Goal: Task Accomplishment & Management: Complete application form

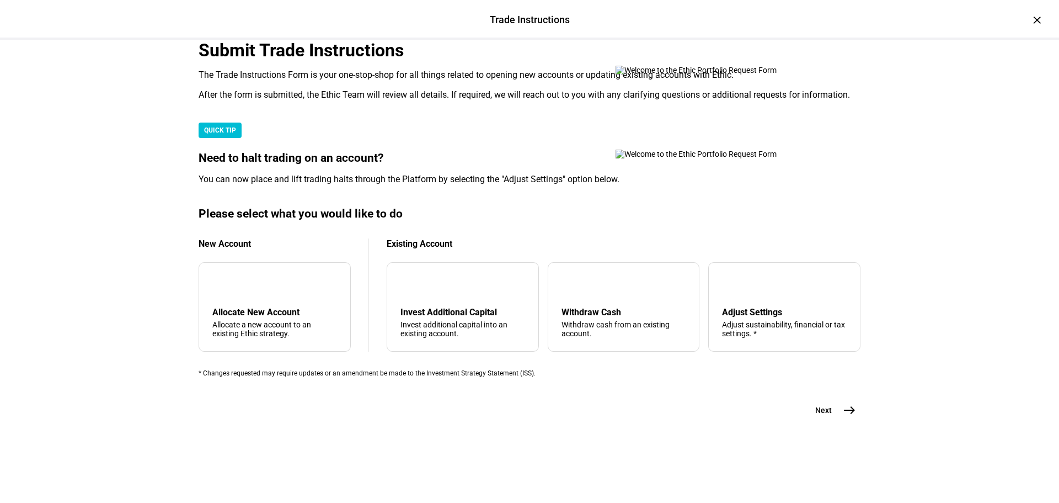
scroll to position [267, 0]
click at [500, 307] on div "Invest Additional Capital" at bounding box center [462, 312] width 125 height 10
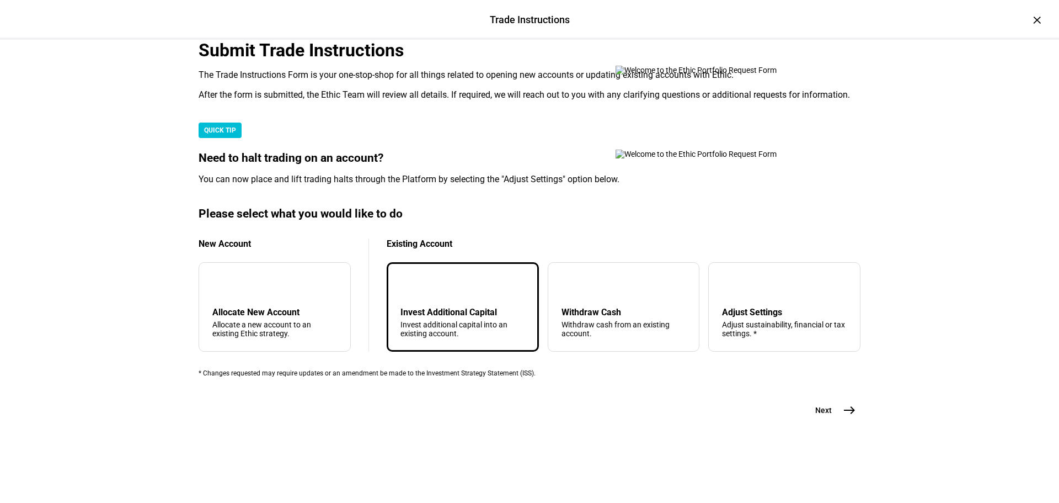
click at [853, 421] on span "east" at bounding box center [849, 410] width 22 height 22
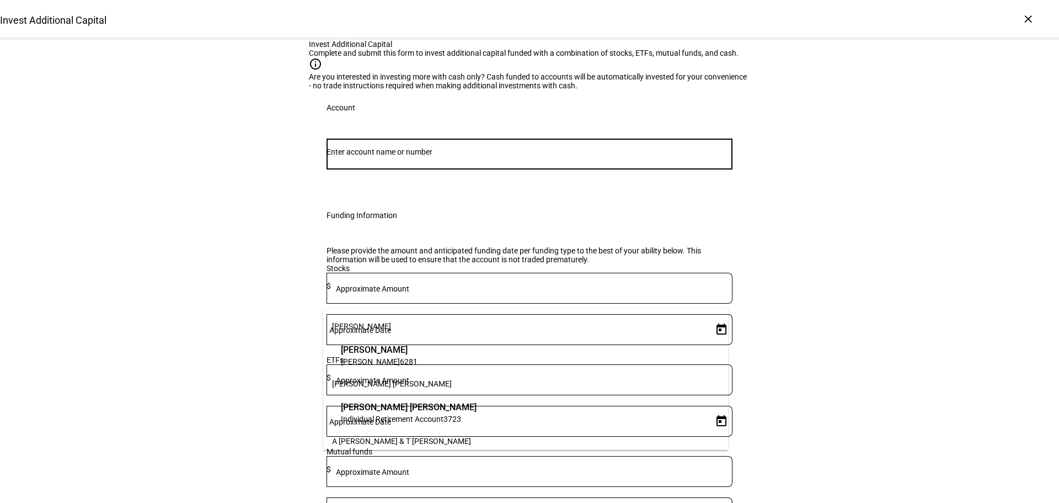
click at [415, 156] on input "Number" at bounding box center [530, 151] width 406 height 9
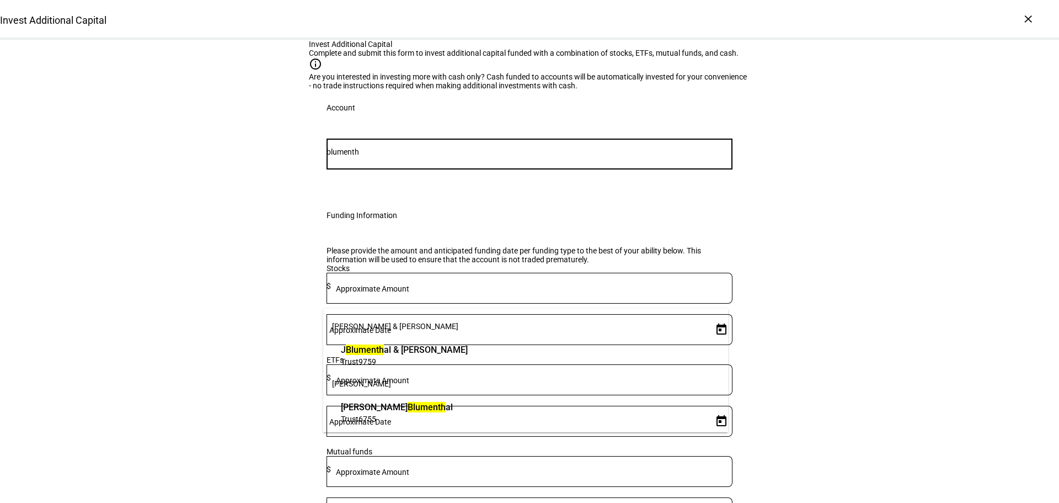
type input "blumenth"
click at [408, 403] on mark "Blumenth" at bounding box center [427, 407] width 38 height 10
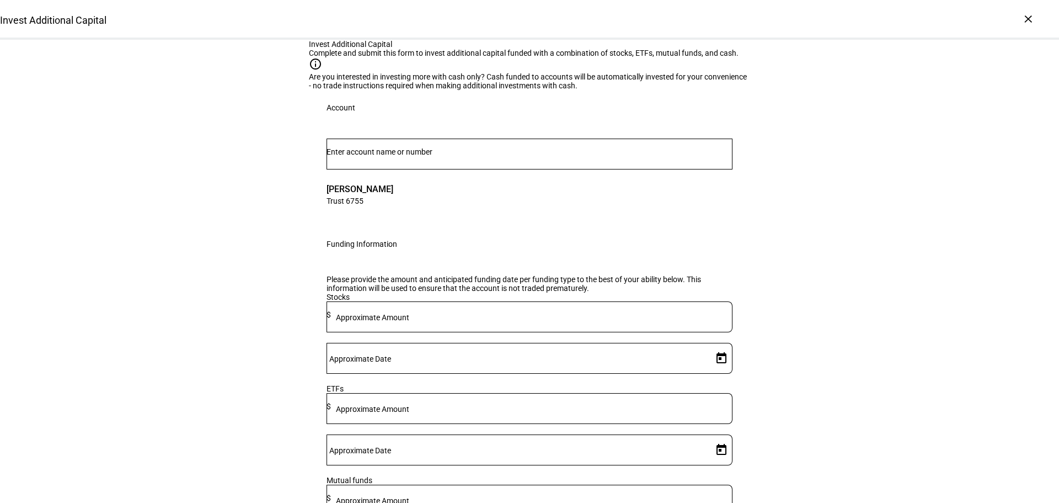
click at [358, 156] on input "Number" at bounding box center [530, 151] width 406 height 9
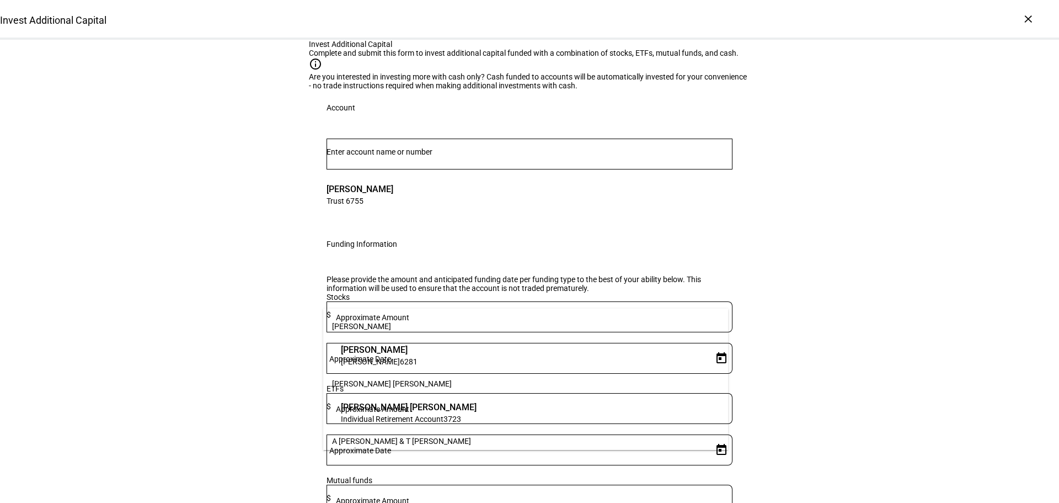
click at [302, 299] on div "Invest Additional Capital Complete and submit this form to invest additional ca…" at bounding box center [529, 468] width 1059 height 857
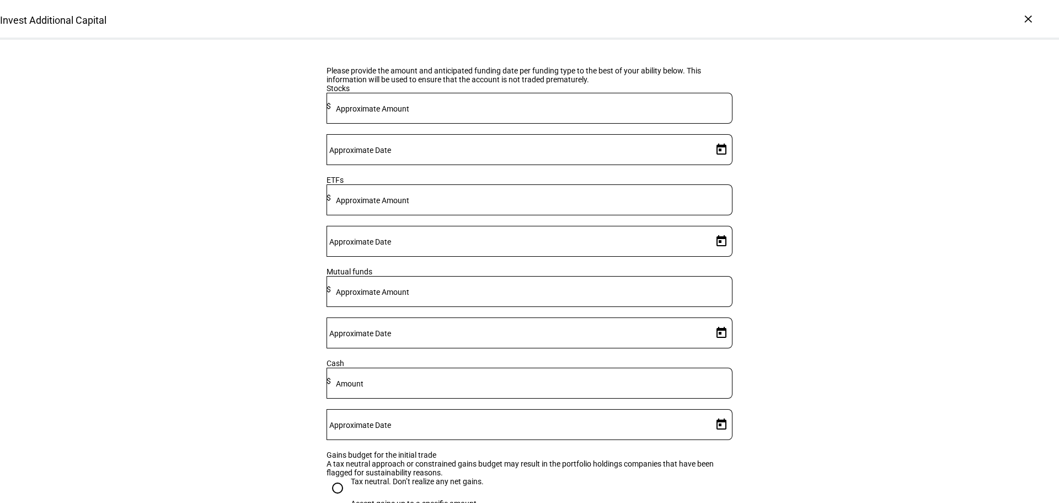
scroll to position [221, 0]
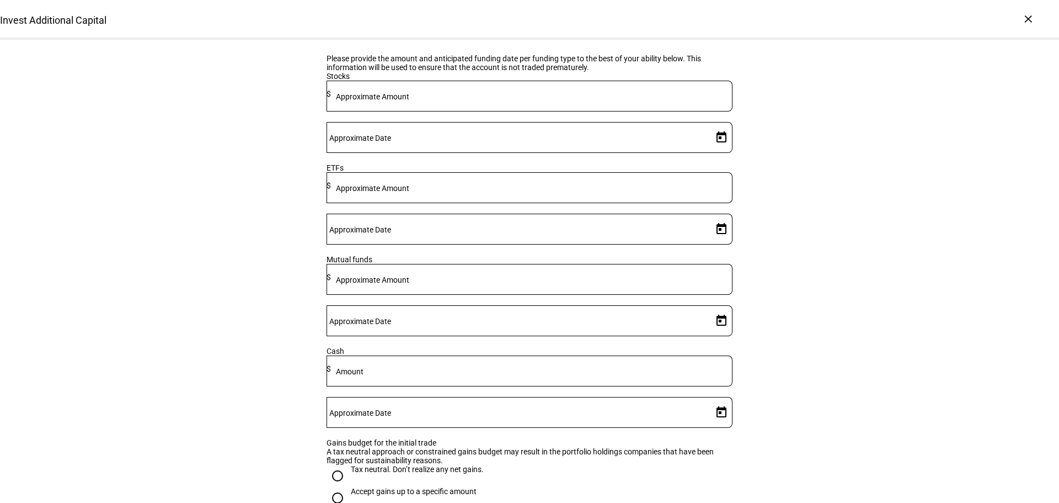
click at [409, 284] on mat-label "Approximate Amount" at bounding box center [372, 279] width 73 height 9
type input "155,000"
